Goal: Task Accomplishment & Management: Manage account settings

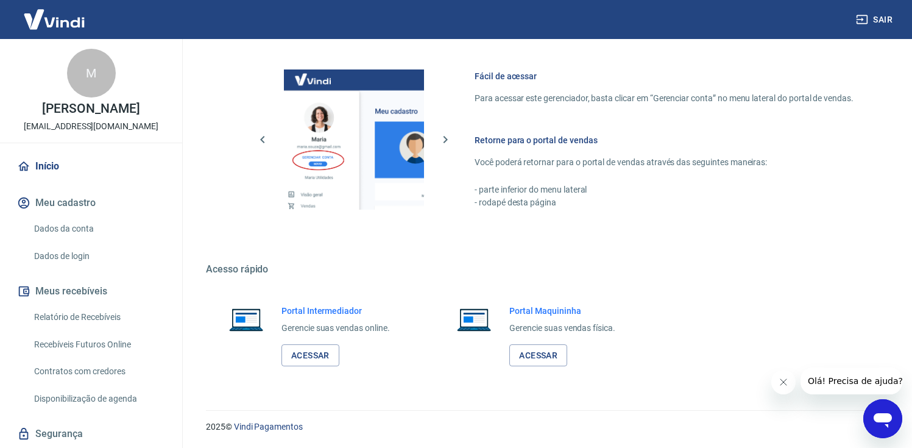
scroll to position [36, 0]
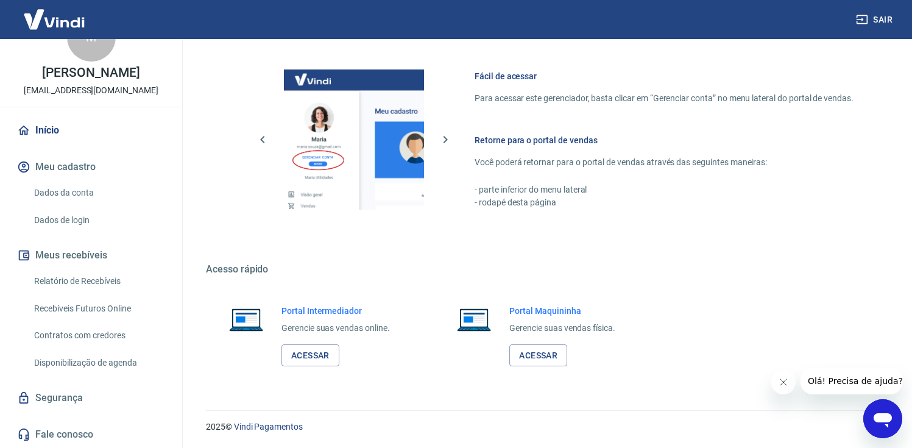
click at [103, 194] on link "Dados da conta" at bounding box center [98, 192] width 138 height 25
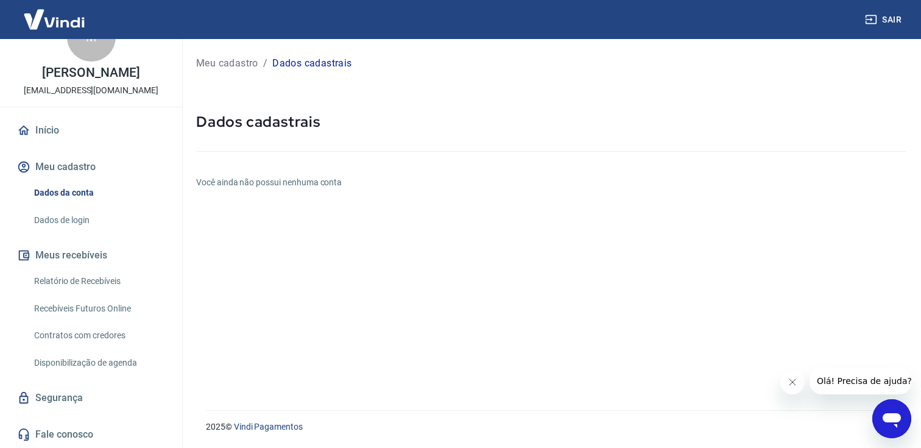
click at [102, 219] on link "Dados de login" at bounding box center [98, 220] width 138 height 25
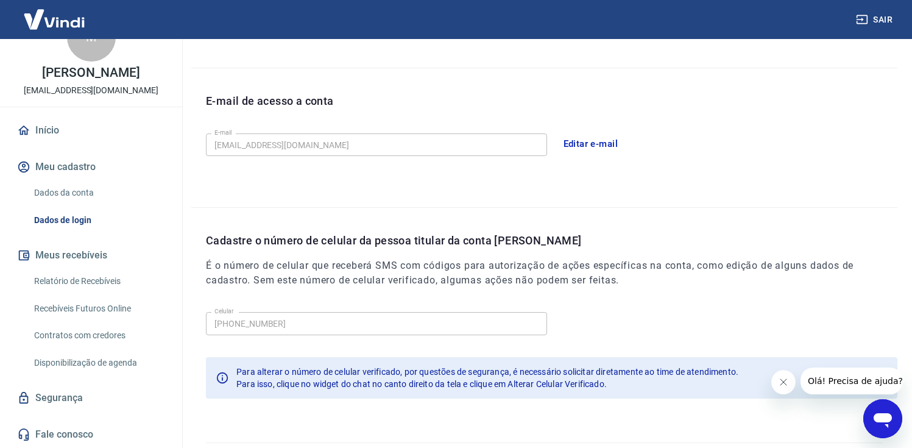
scroll to position [332, 0]
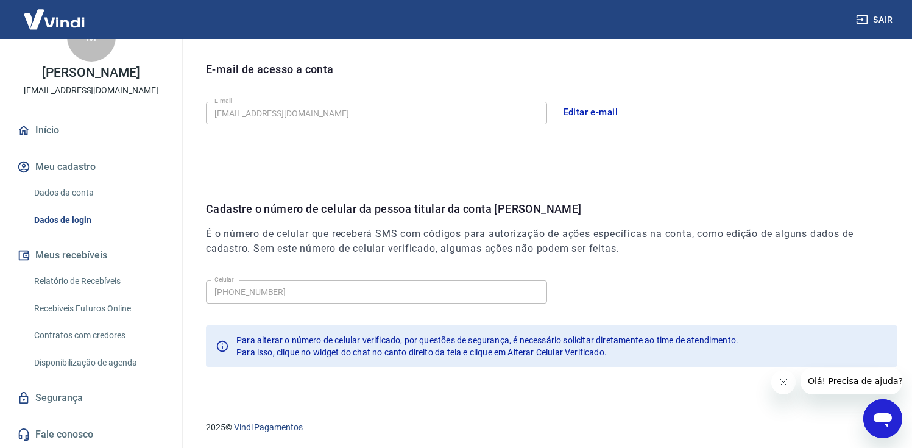
click at [82, 403] on link "Segurança" at bounding box center [91, 397] width 153 height 27
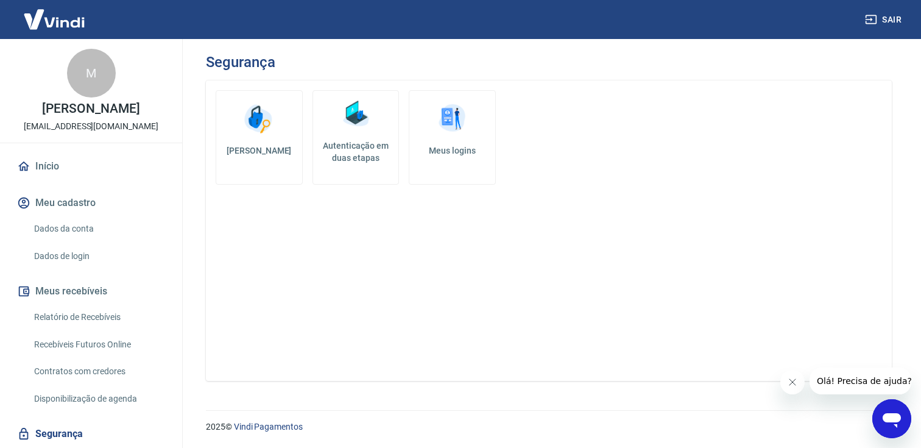
click at [94, 157] on link "Início" at bounding box center [91, 166] width 153 height 27
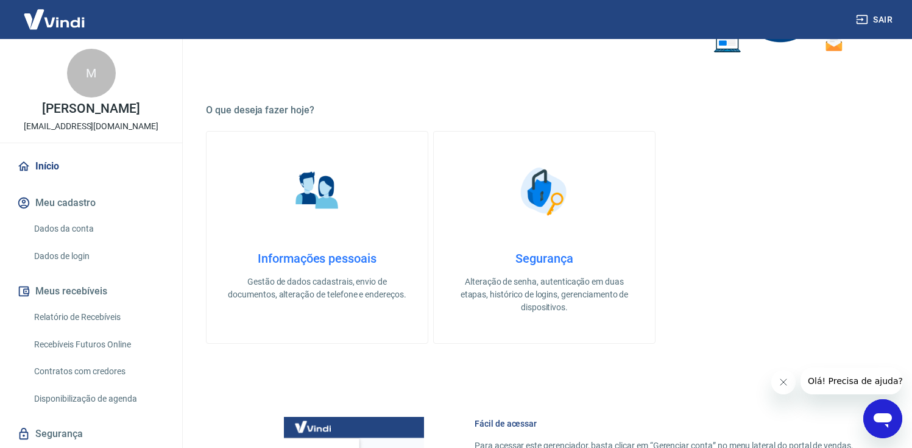
scroll to position [293, 0]
click at [474, 230] on link "Segurança Alteração de senha, autenticação em duas etapas, histórico de logins,…" at bounding box center [544, 238] width 222 height 213
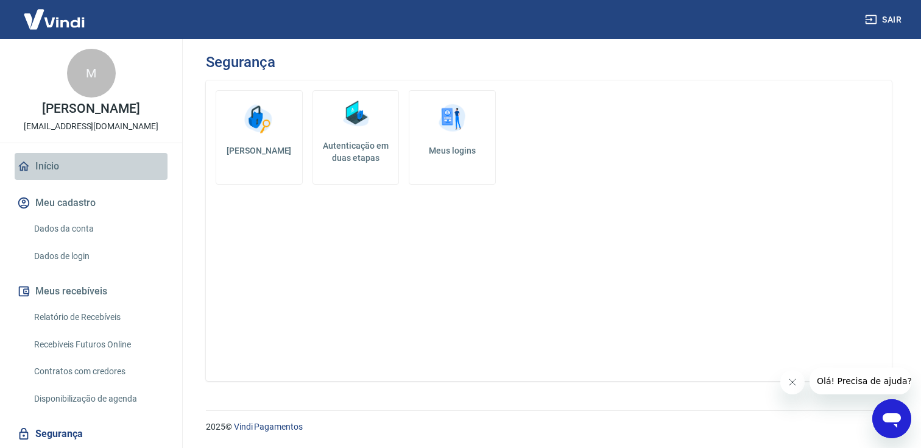
click at [93, 170] on link "Início" at bounding box center [91, 166] width 153 height 27
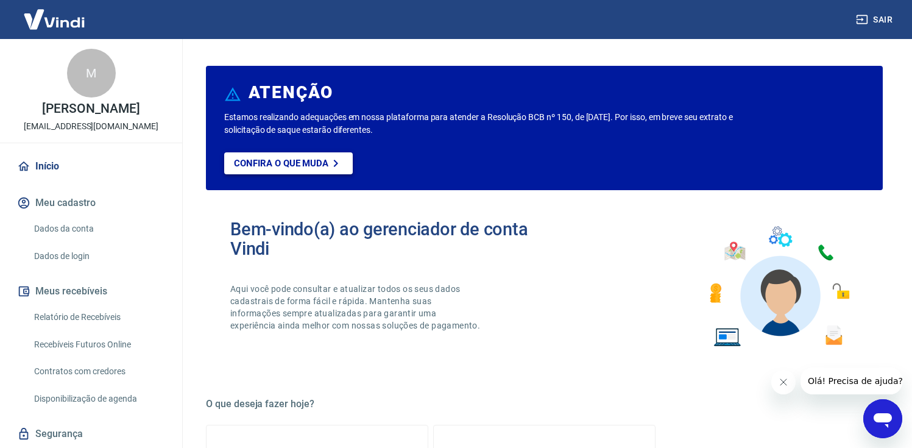
click at [306, 168] on link "Confira o que muda" at bounding box center [288, 163] width 128 height 22
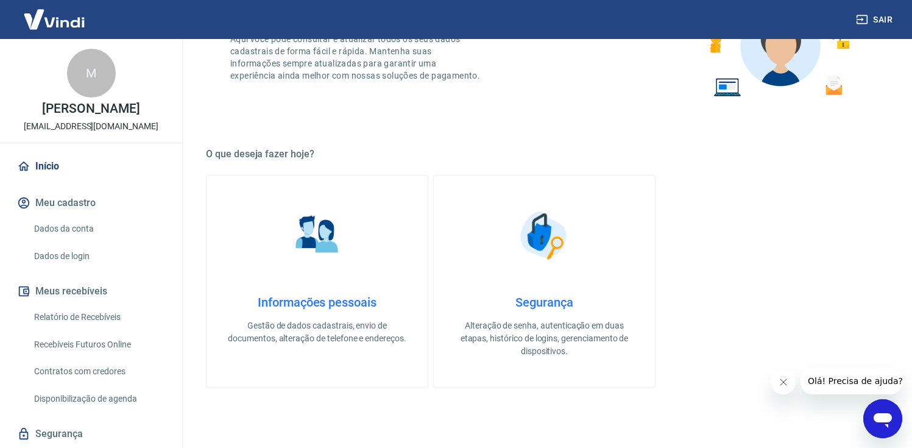
click at [347, 247] on img at bounding box center [317, 235] width 61 height 61
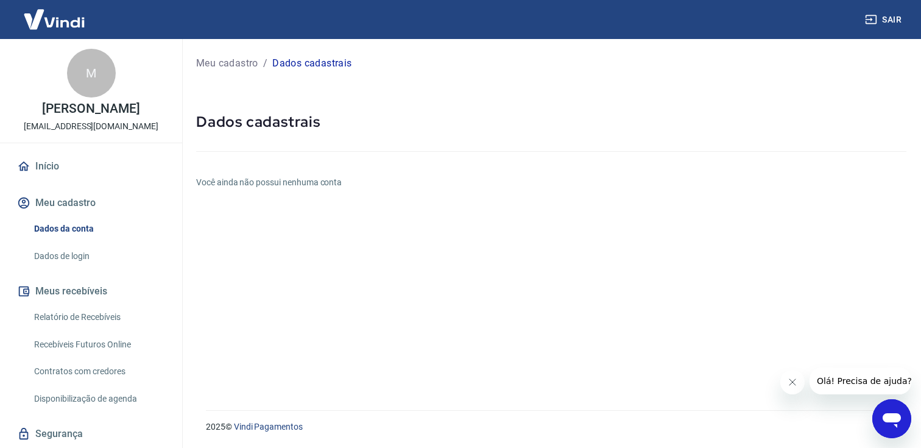
scroll to position [36, 0]
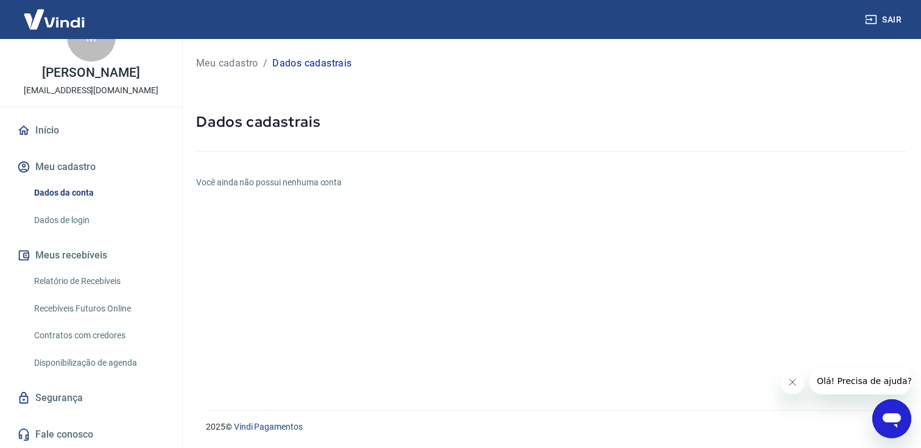
click at [79, 393] on link "Segurança" at bounding box center [91, 397] width 153 height 27
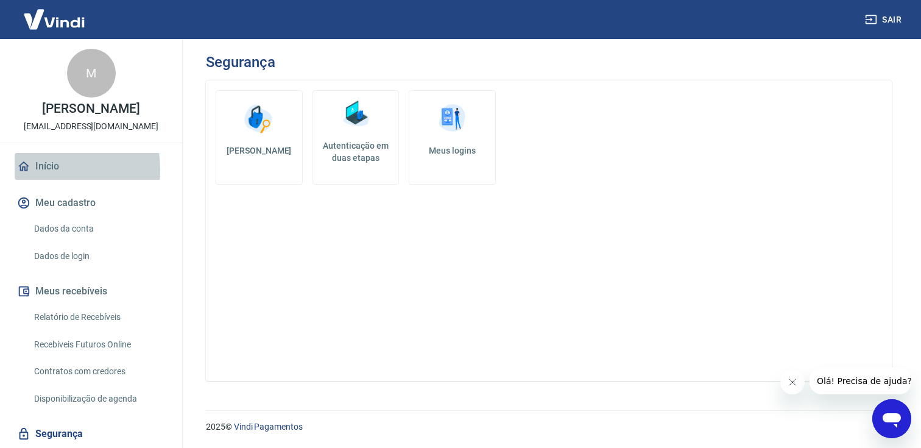
click at [41, 169] on link "Início" at bounding box center [91, 166] width 153 height 27
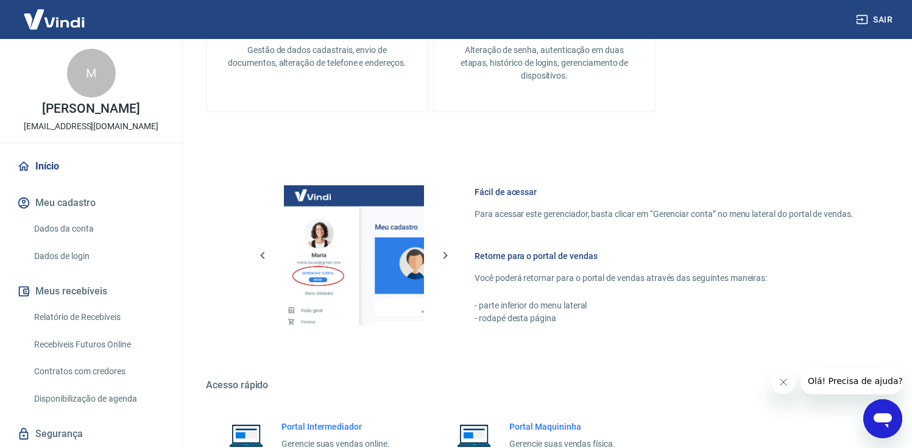
scroll to position [652, 0]
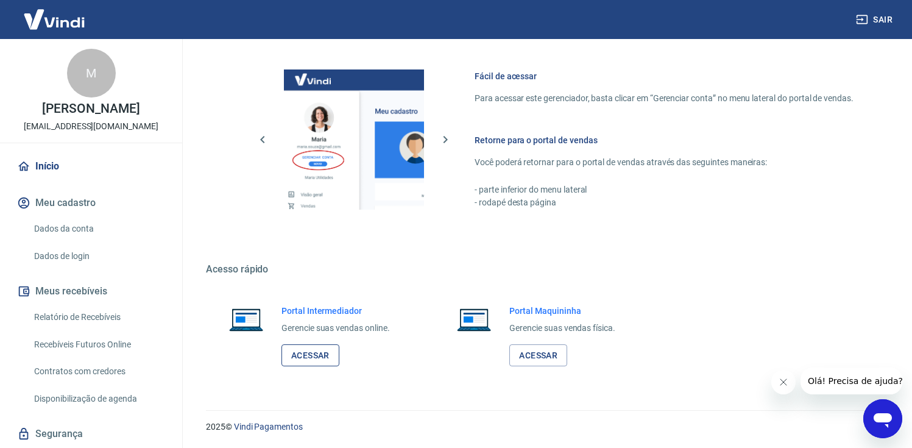
click at [318, 356] on link "Acessar" at bounding box center [310, 355] width 58 height 23
